Goal: Task Accomplishment & Management: Manage account settings

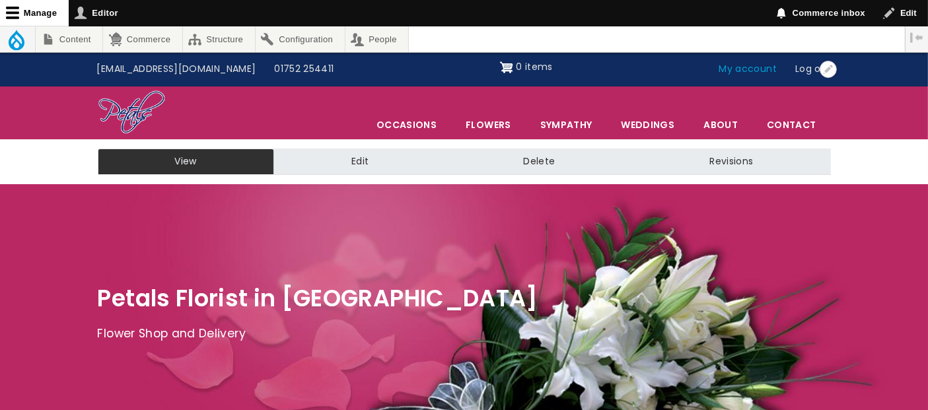
click at [751, 71] on link "My account" at bounding box center [748, 69] width 77 height 25
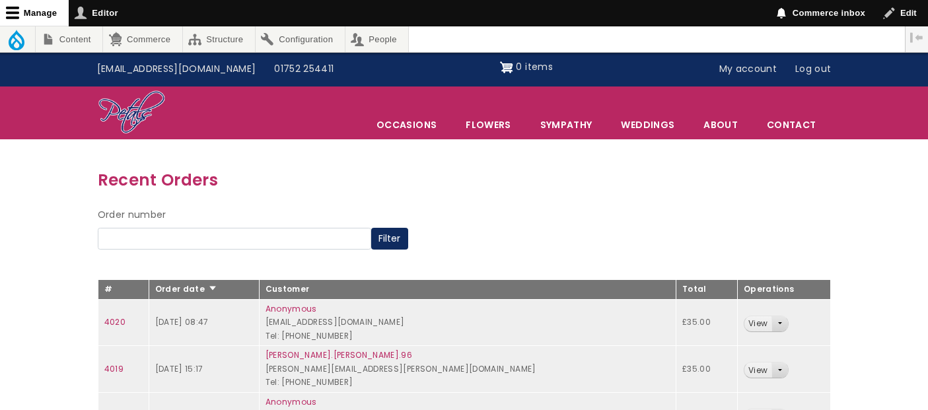
scroll to position [147, 0]
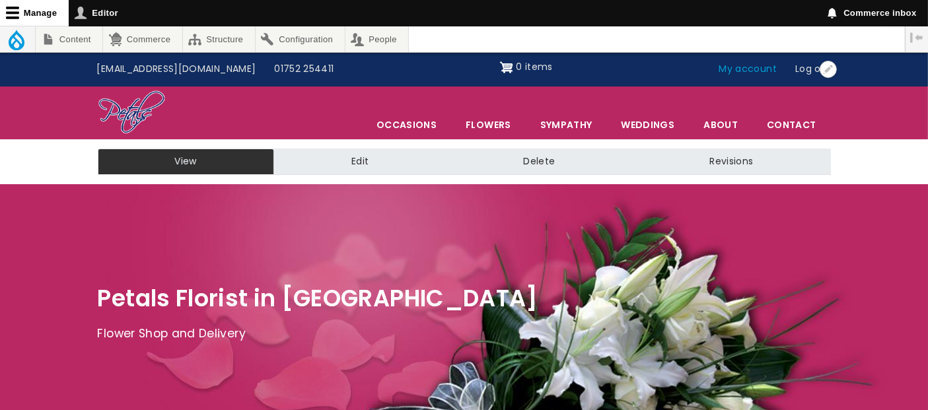
click at [752, 69] on link "My account" at bounding box center [748, 69] width 77 height 25
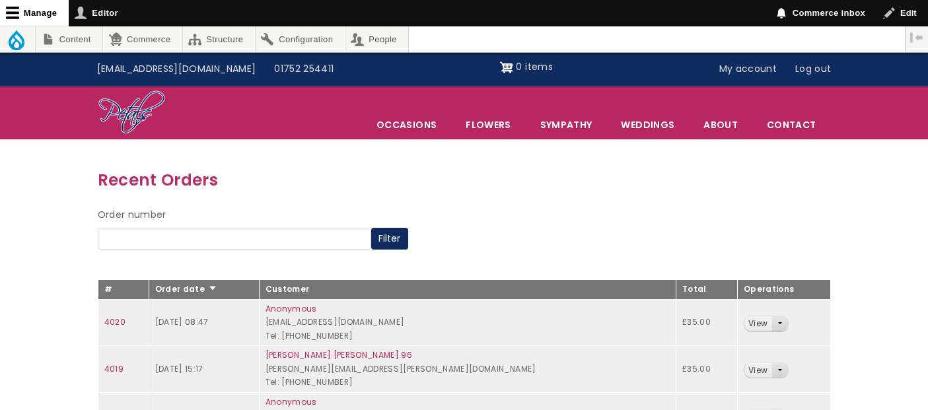
scroll to position [147, 0]
